Goal: Task Accomplishment & Management: Manage account settings

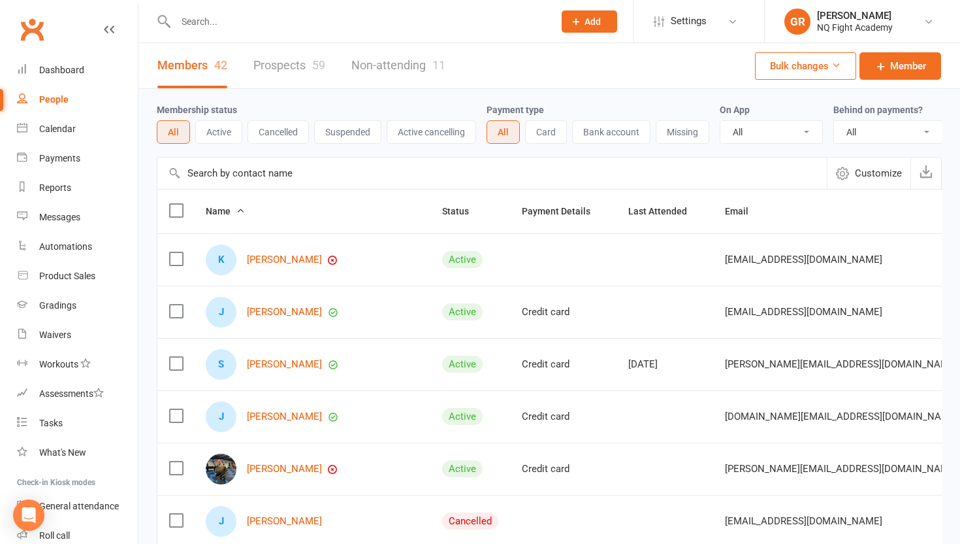
select select "100"
click at [271, 463] on link "[PERSON_NAME]" at bounding box center [284, 468] width 75 height 11
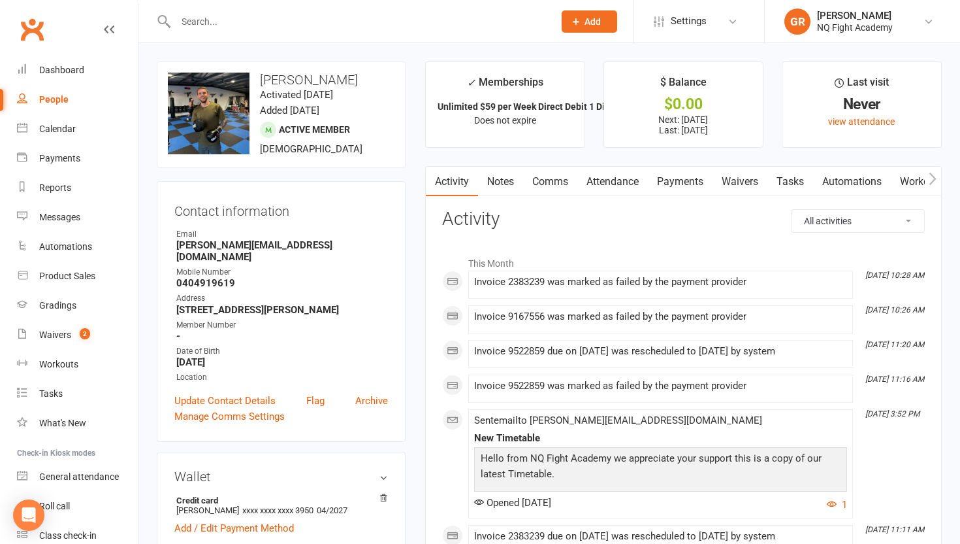
select select "100"
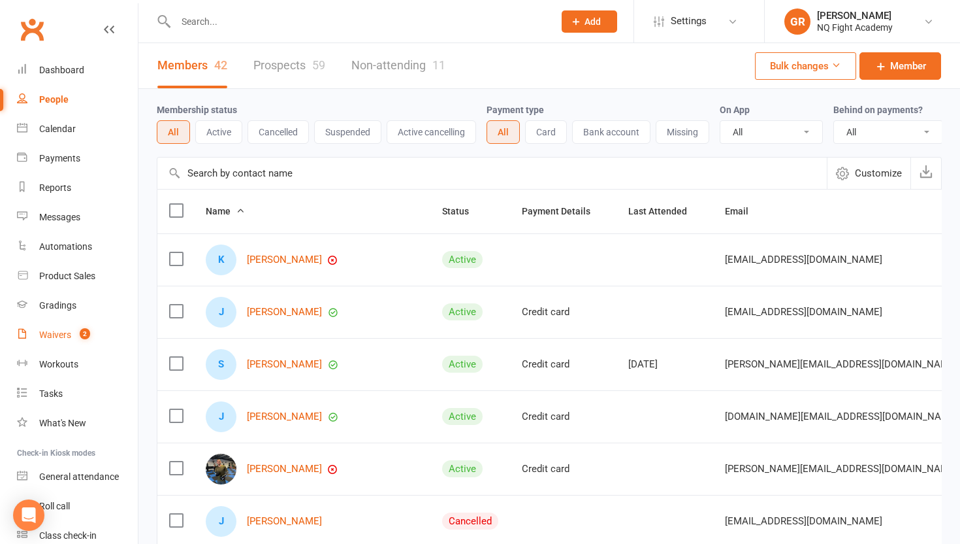
click at [77, 330] on count-badge "2" at bounding box center [81, 334] width 17 height 10
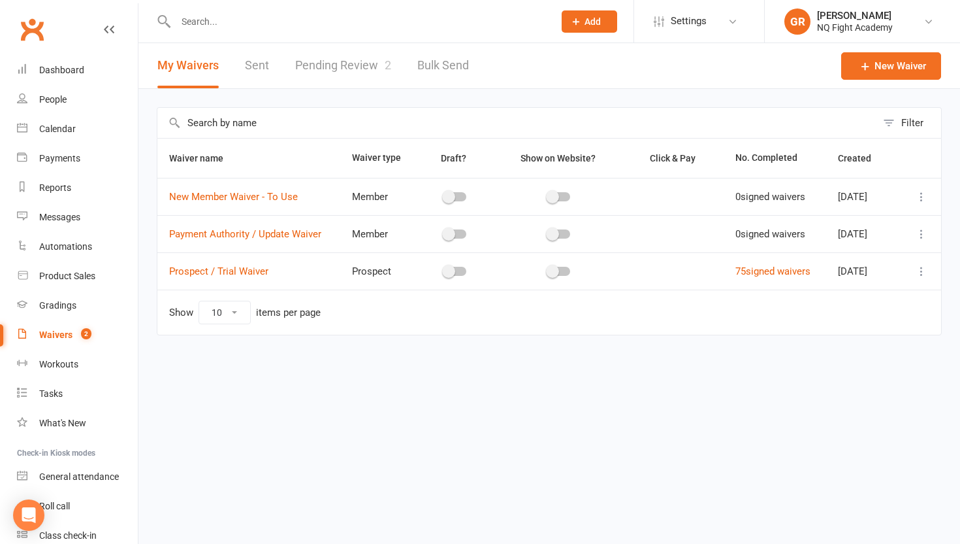
click at [350, 67] on link "Pending Review 2" at bounding box center [343, 65] width 96 height 45
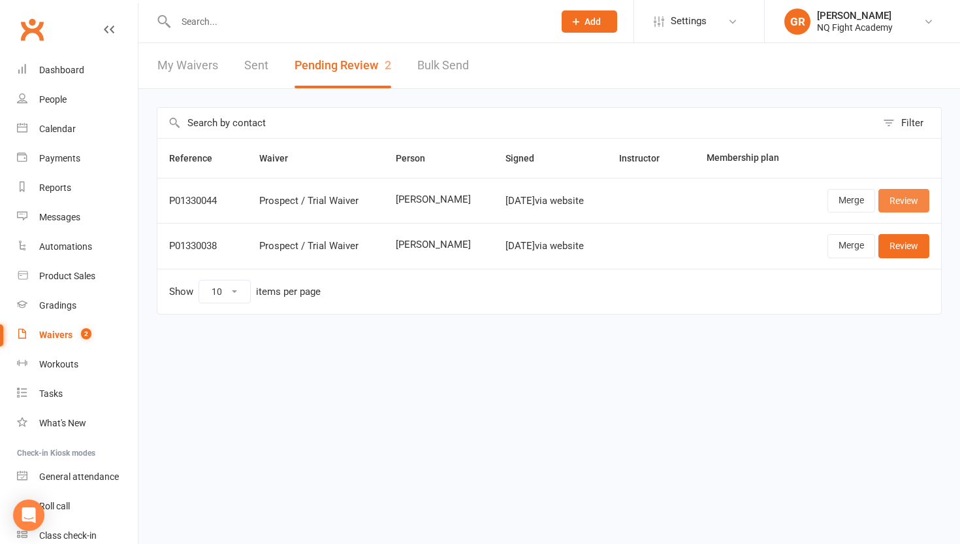
click at [903, 202] on link "Review" at bounding box center [904, 201] width 51 height 24
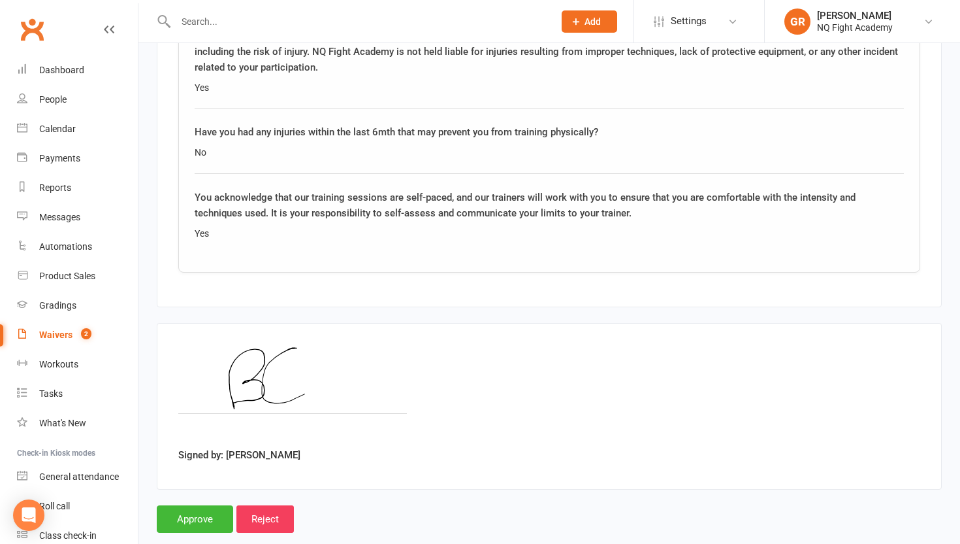
scroll to position [1988, 0]
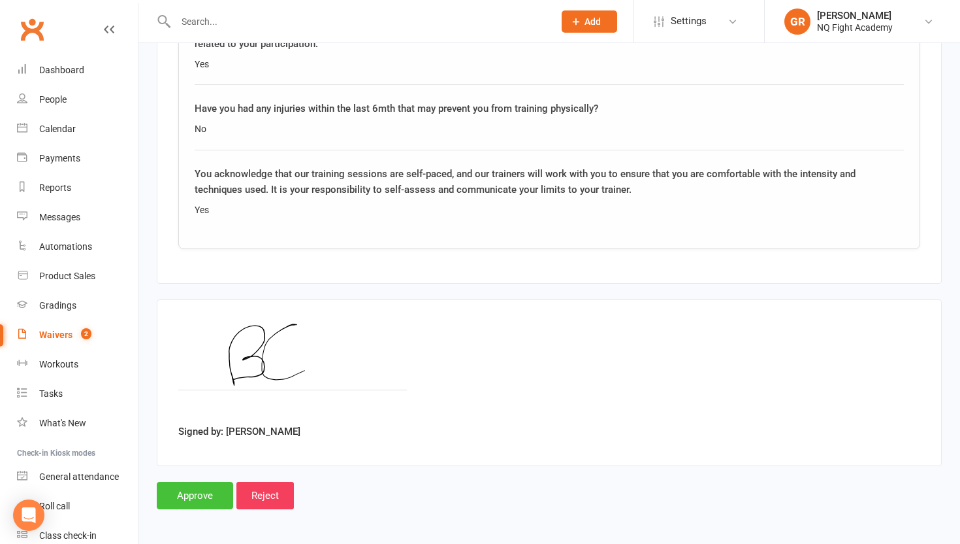
click at [192, 495] on input "Approve" at bounding box center [195, 495] width 76 height 27
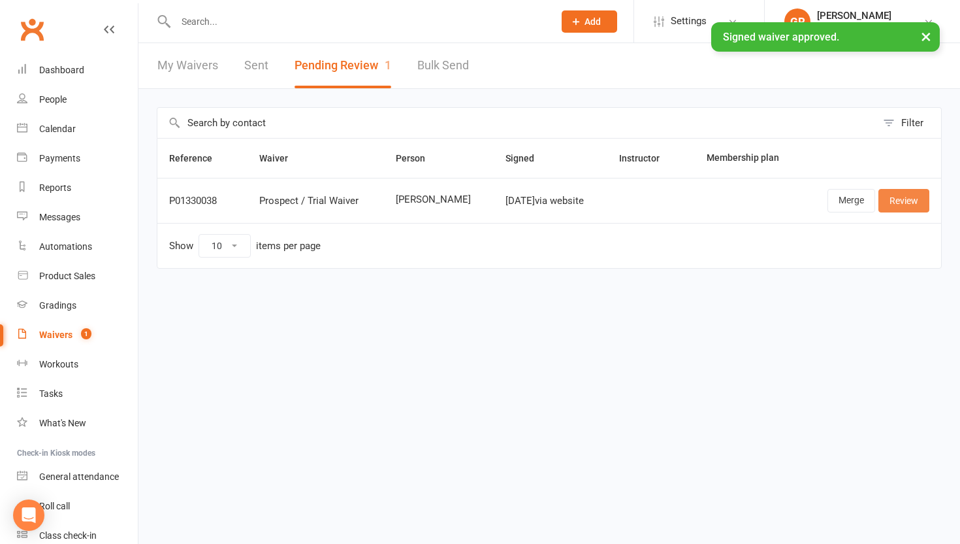
click at [904, 201] on link "Review" at bounding box center [904, 201] width 51 height 24
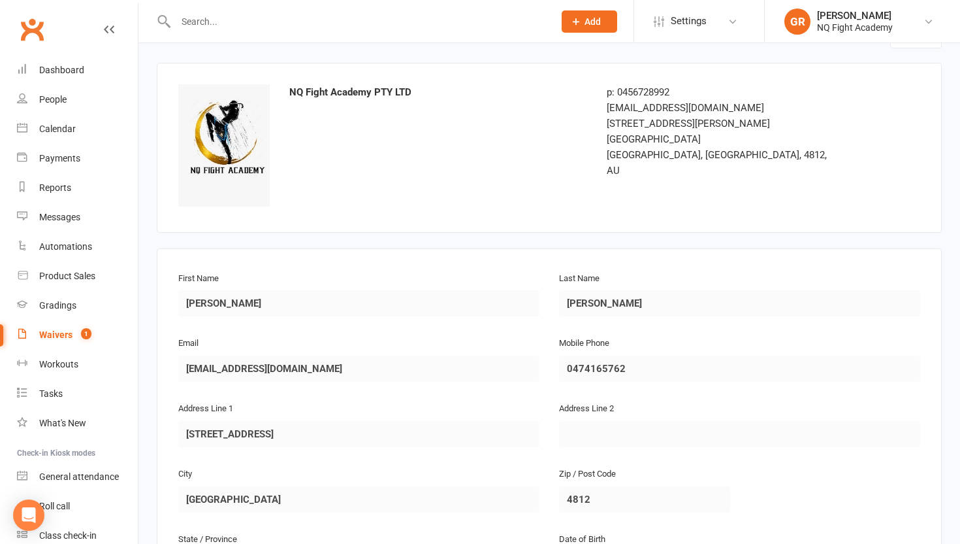
scroll to position [42, 0]
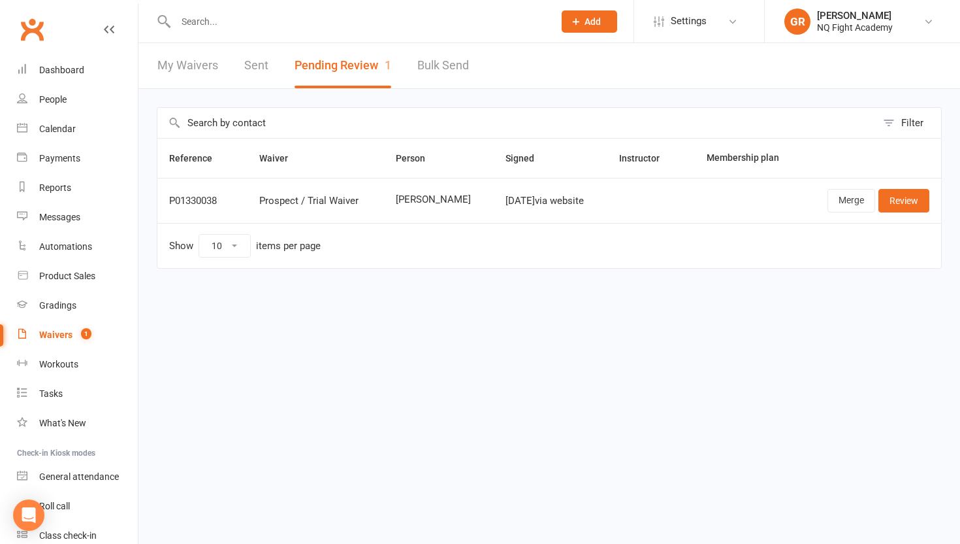
click at [65, 331] on div "Waivers" at bounding box center [55, 334] width 33 height 10
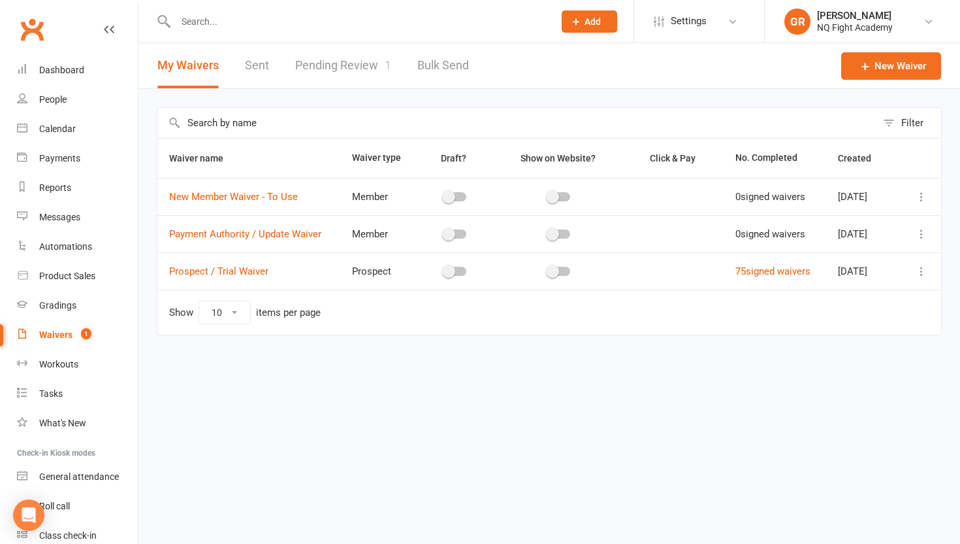
click at [352, 56] on link "Pending Review 1" at bounding box center [343, 65] width 96 height 45
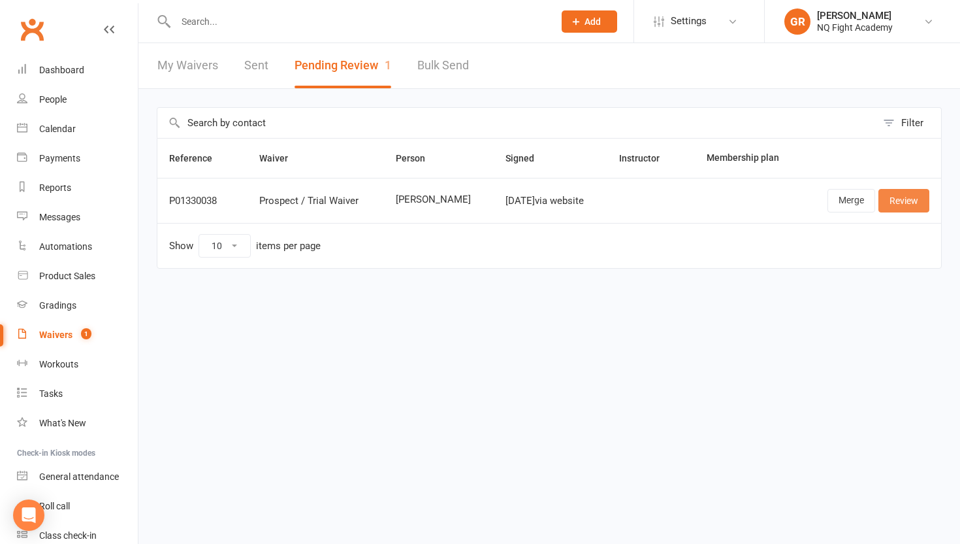
click at [911, 196] on link "Review" at bounding box center [904, 201] width 51 height 24
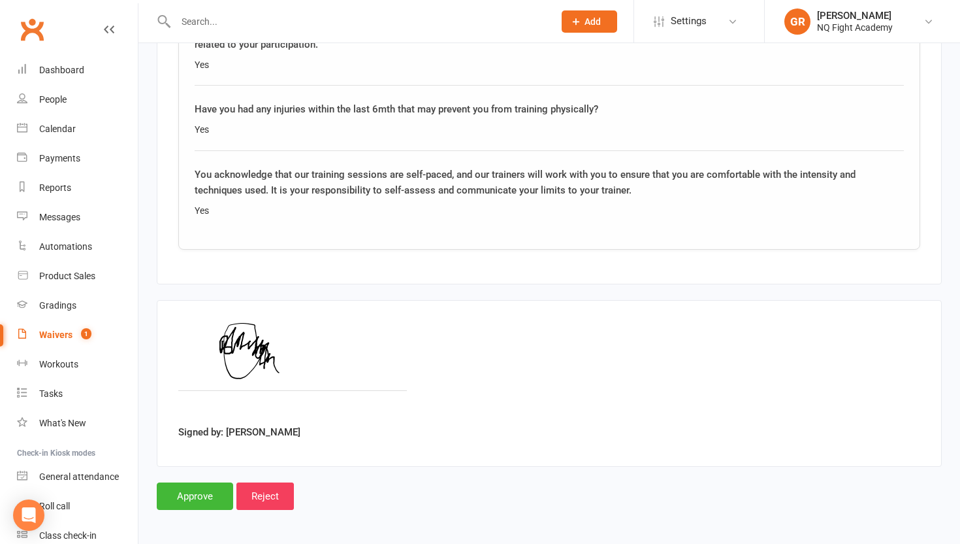
scroll to position [1988, 0]
click at [250, 493] on input "Reject" at bounding box center [265, 495] width 57 height 27
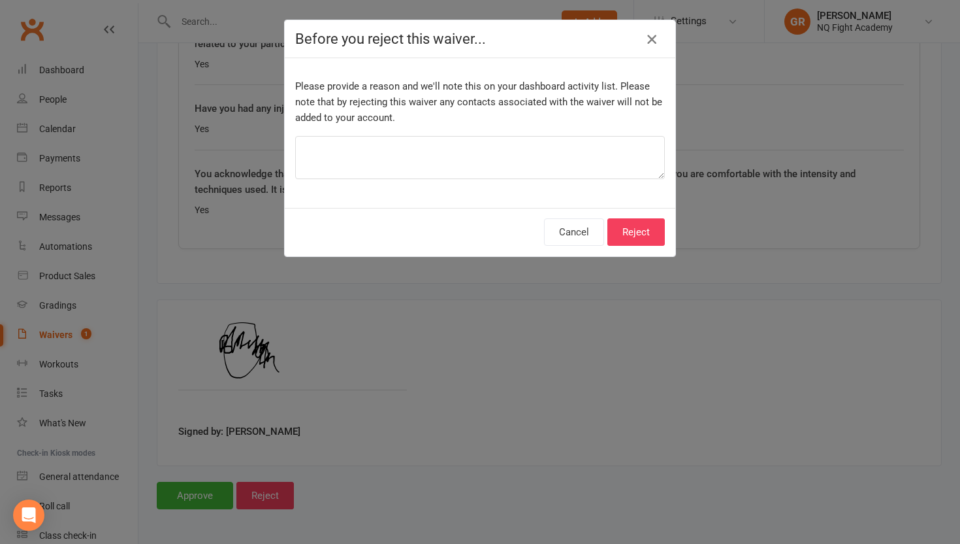
click at [652, 39] on icon "button" at bounding box center [652, 39] width 16 height 16
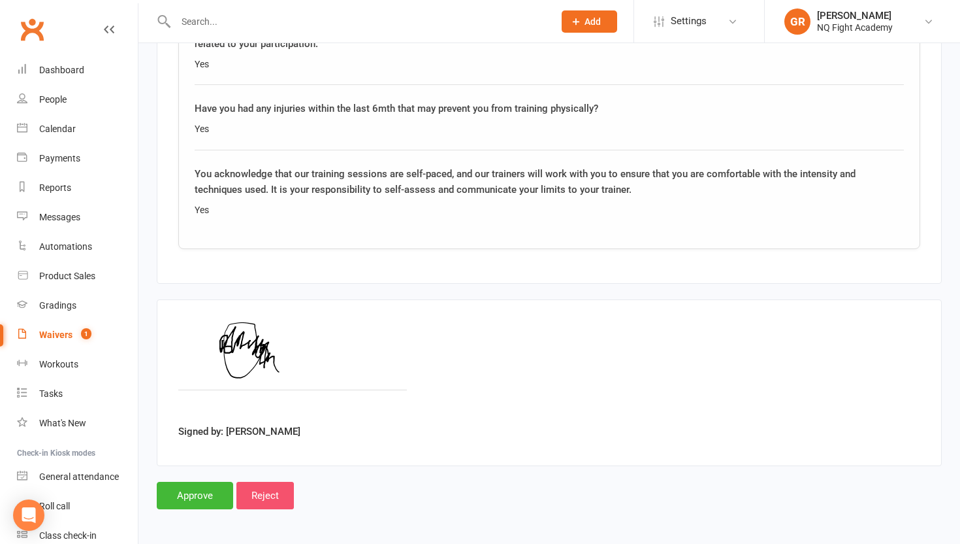
click at [263, 495] on input "Reject" at bounding box center [265, 495] width 57 height 27
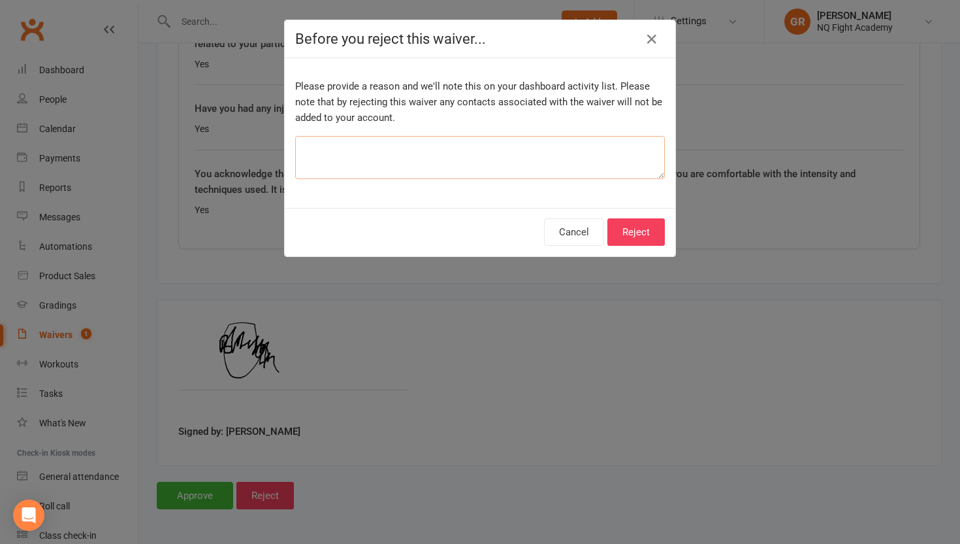
click at [353, 145] on textarea at bounding box center [480, 157] width 370 height 43
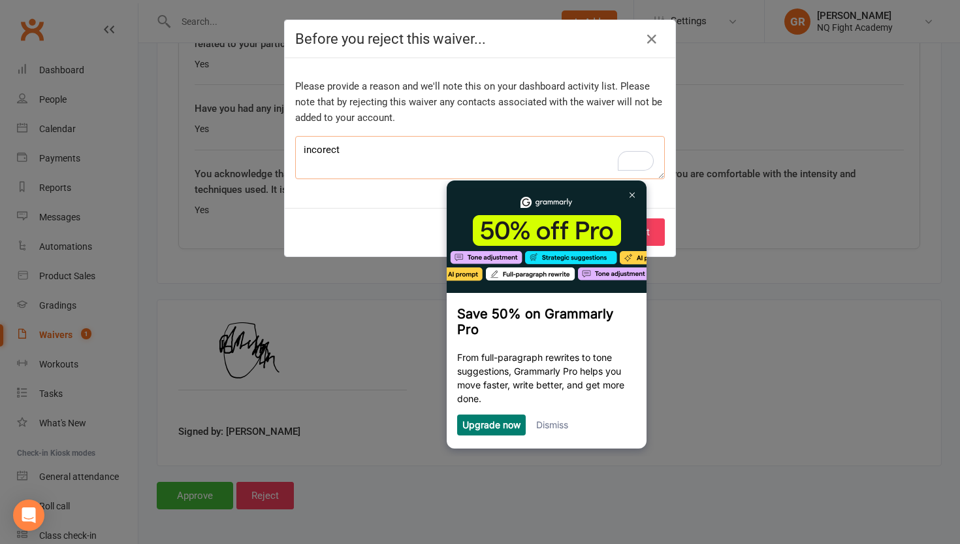
scroll to position [0, 0]
click at [629, 192] on link at bounding box center [632, 194] width 21 height 21
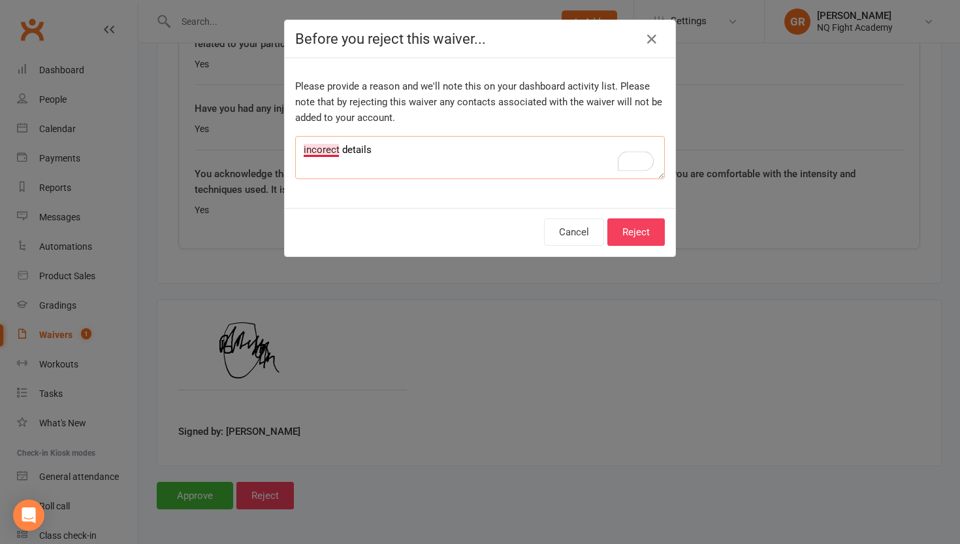
click at [316, 144] on textarea "incorect details" at bounding box center [480, 157] width 370 height 43
type textarea "incorrect details"
click at [631, 225] on button "Reject" at bounding box center [636, 231] width 57 height 27
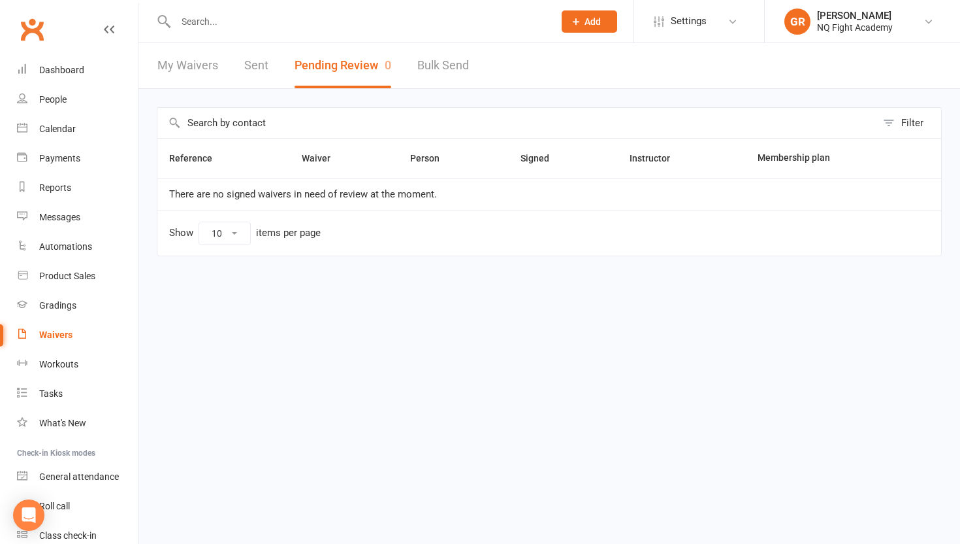
click at [199, 65] on link "My Waivers" at bounding box center [187, 65] width 61 height 45
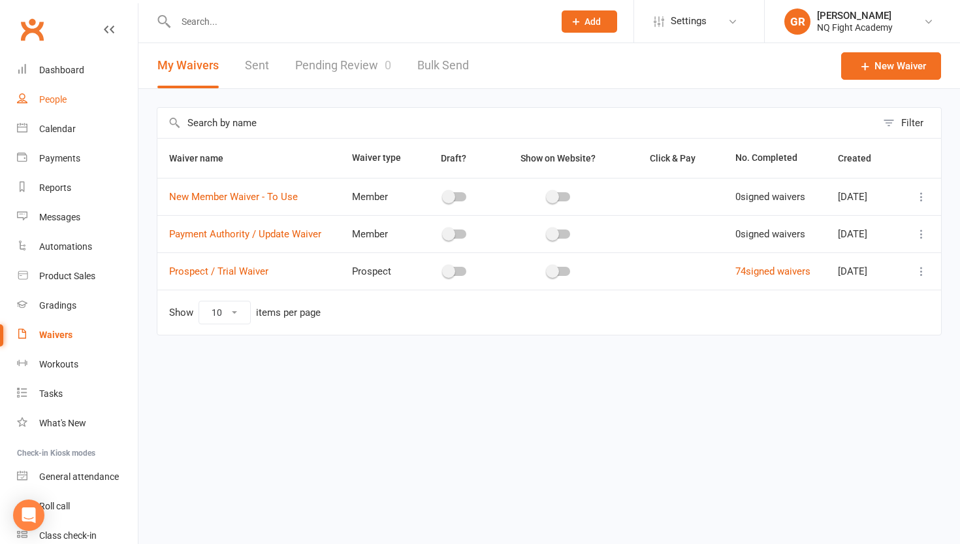
click at [59, 96] on div "People" at bounding box center [52, 99] width 27 height 10
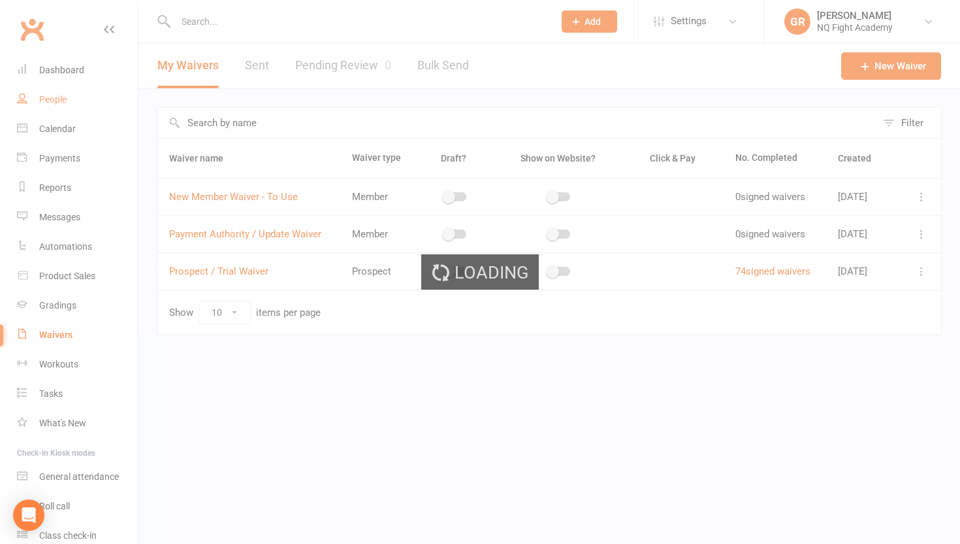
select select "100"
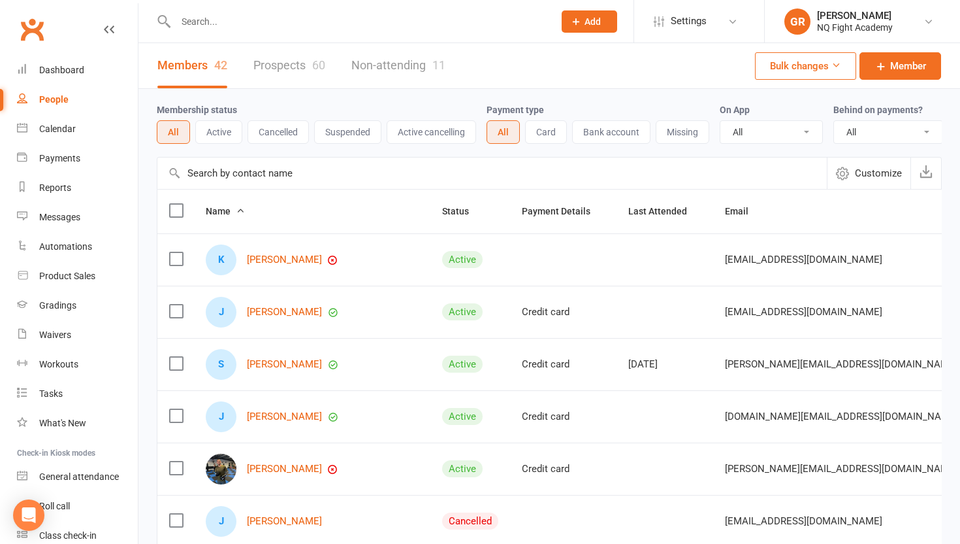
click at [399, 63] on link "Non-attending 11" at bounding box center [399, 65] width 94 height 45
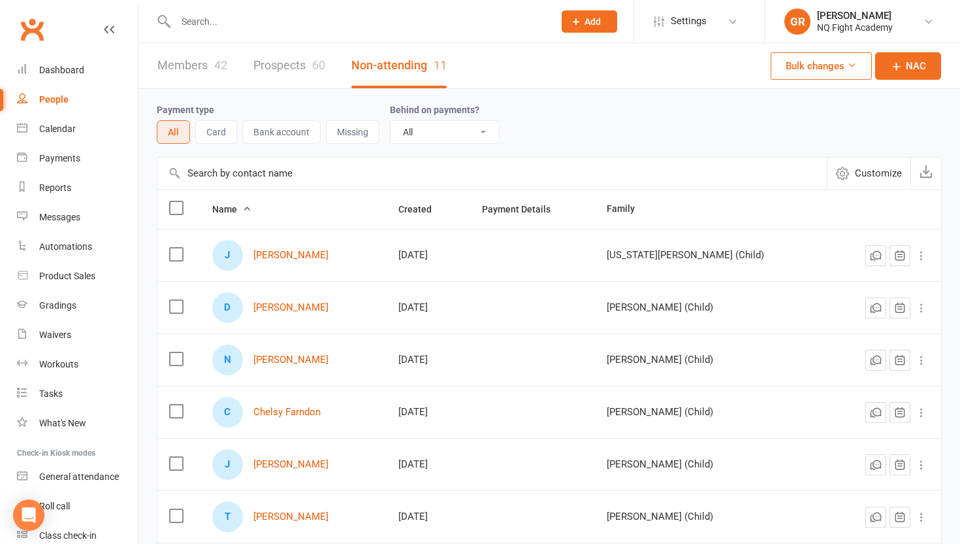
click at [382, 22] on input "text" at bounding box center [358, 21] width 373 height 18
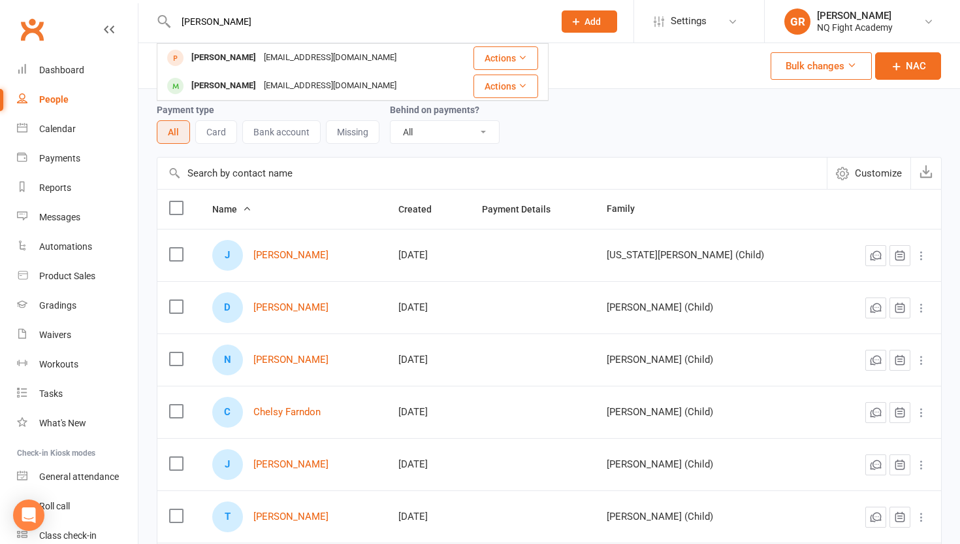
type input "blake"
click at [673, 116] on div "Payment type All Card Bank account Missing Behind on payments? All No Yes" at bounding box center [549, 123] width 785 height 42
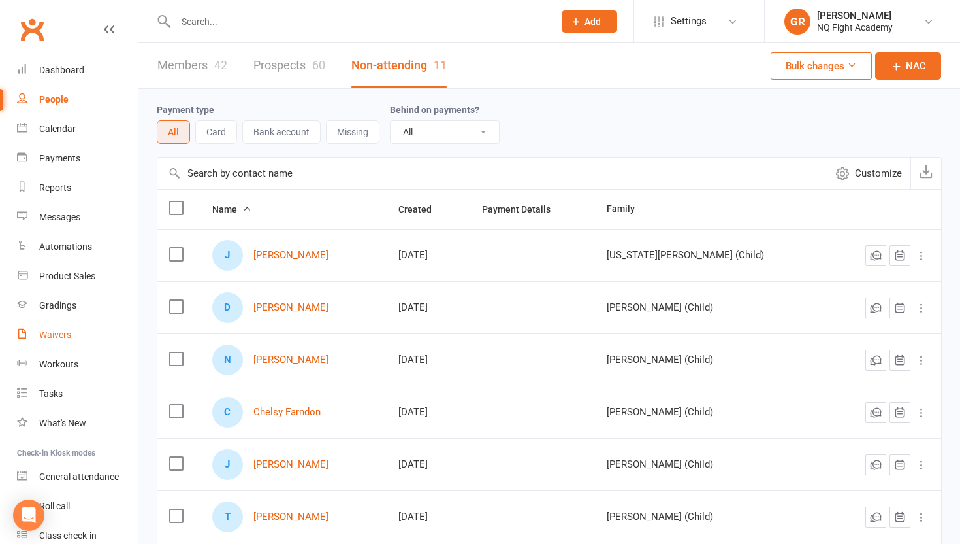
click at [53, 333] on div "Waivers" at bounding box center [55, 334] width 32 height 10
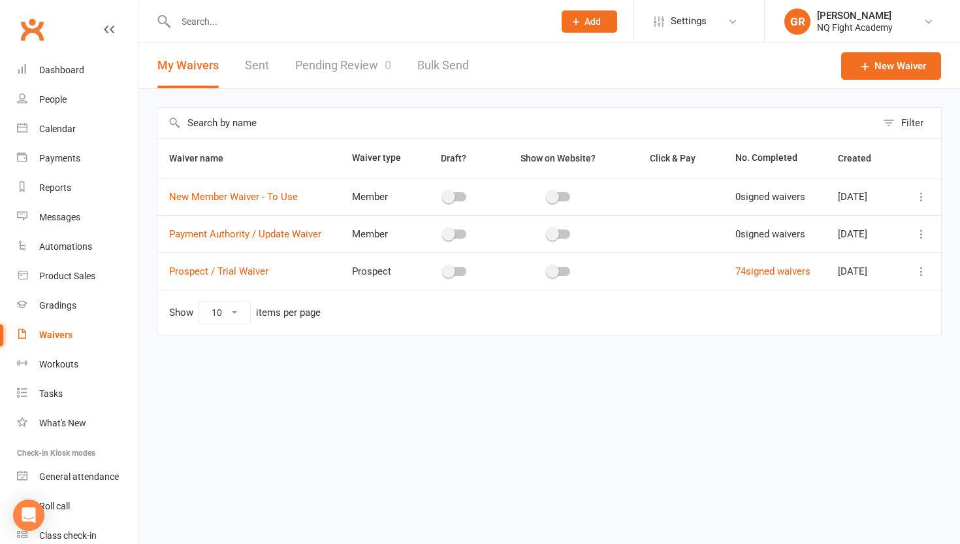
click at [47, 333] on div "Waivers" at bounding box center [55, 334] width 33 height 10
click at [334, 65] on link "Pending Review 0" at bounding box center [343, 65] width 96 height 45
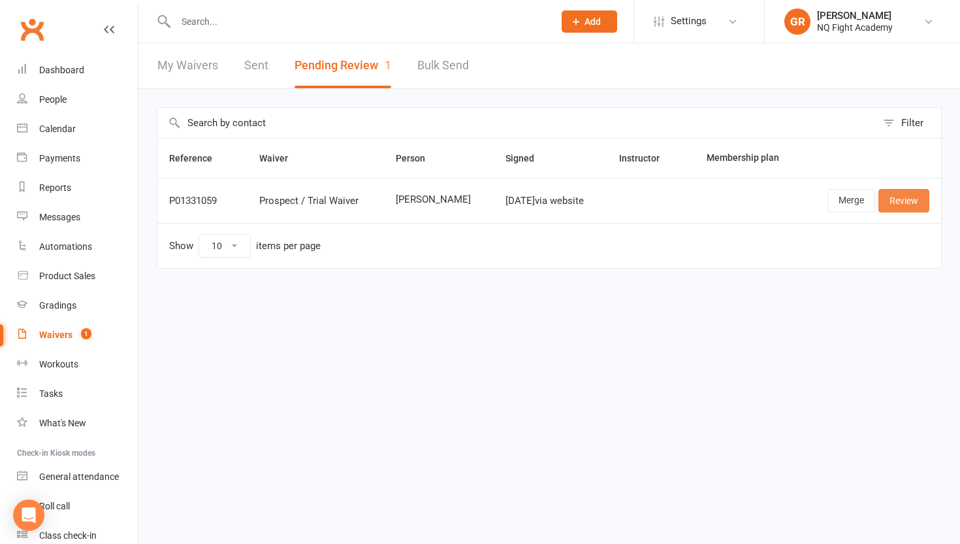
click at [908, 193] on link "Review" at bounding box center [904, 201] width 51 height 24
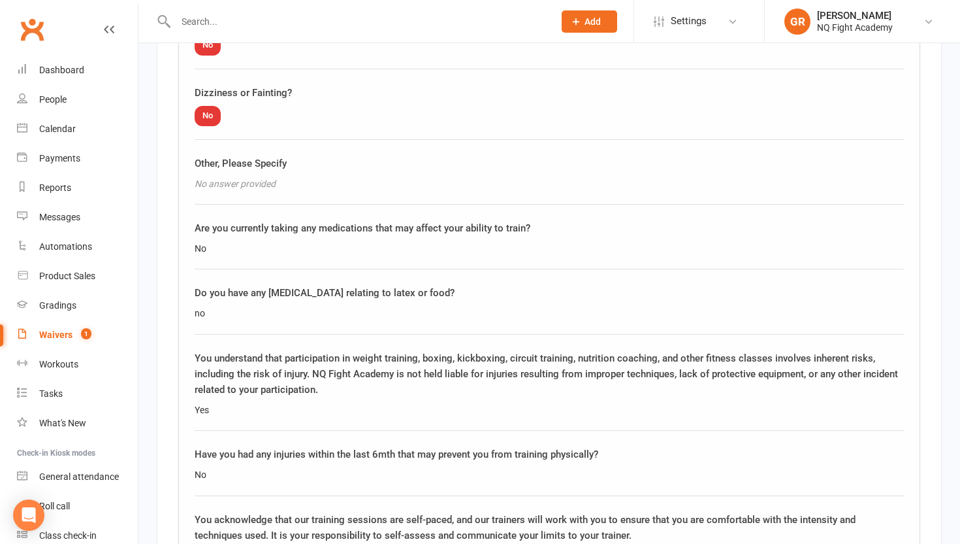
scroll to position [1988, 0]
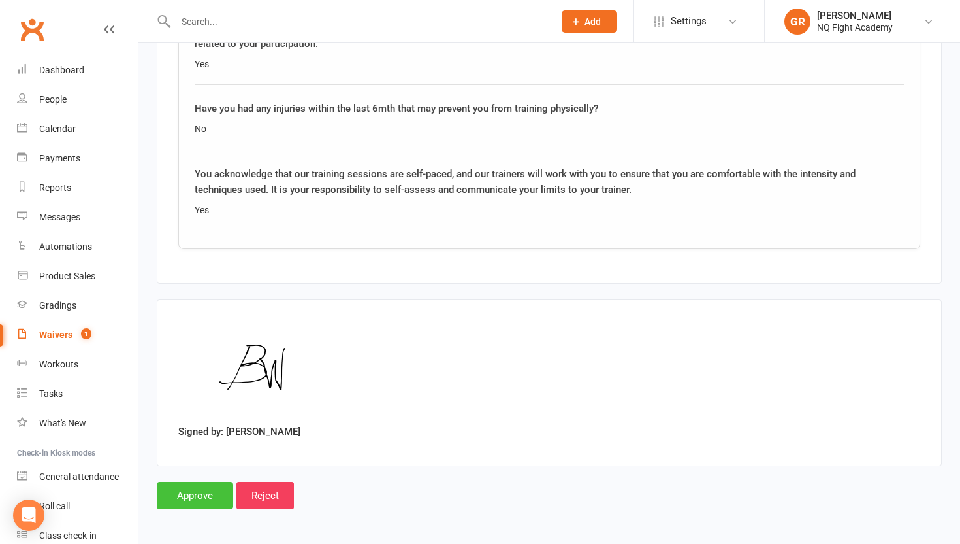
click at [195, 482] on input "Approve" at bounding box center [195, 495] width 76 height 27
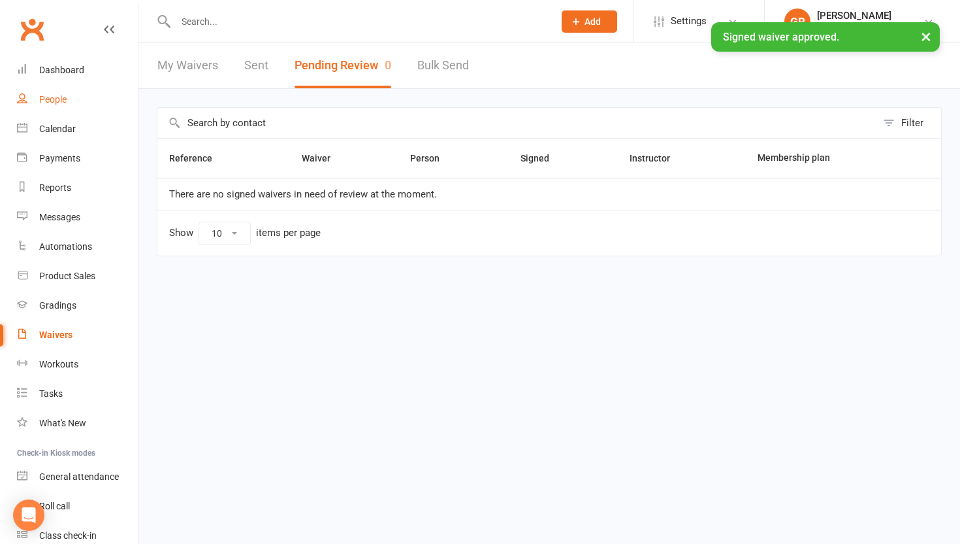
click at [57, 99] on div "People" at bounding box center [52, 99] width 27 height 10
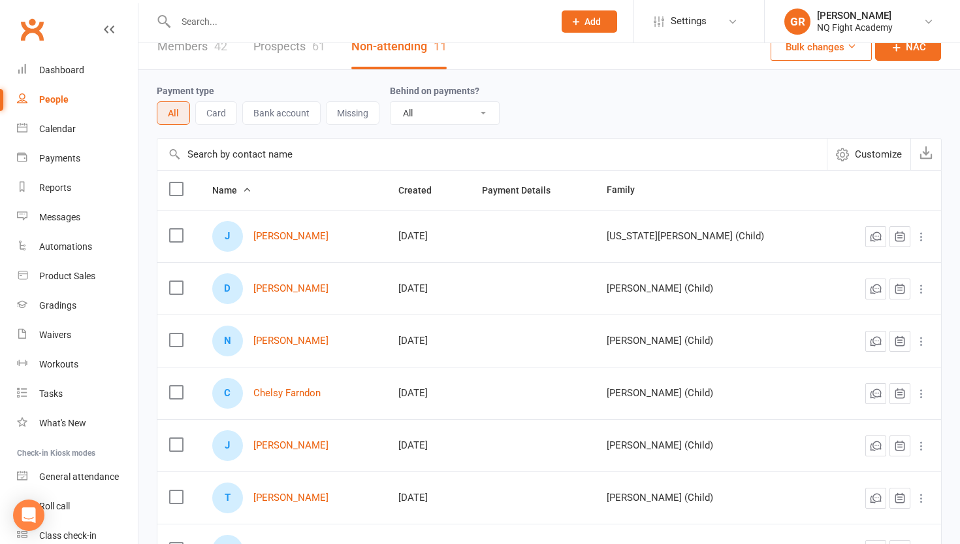
scroll to position [16, 0]
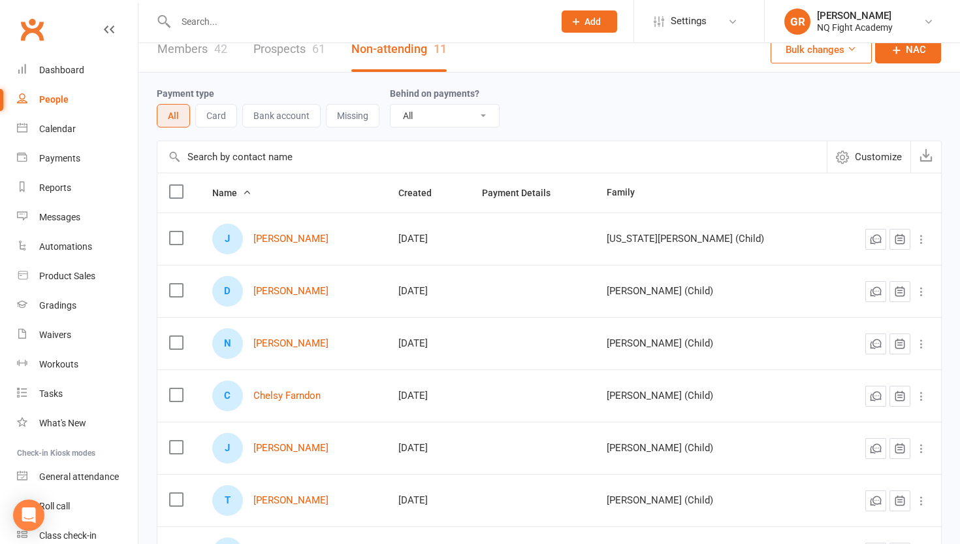
click at [287, 59] on link "Prospects 61" at bounding box center [290, 49] width 72 height 45
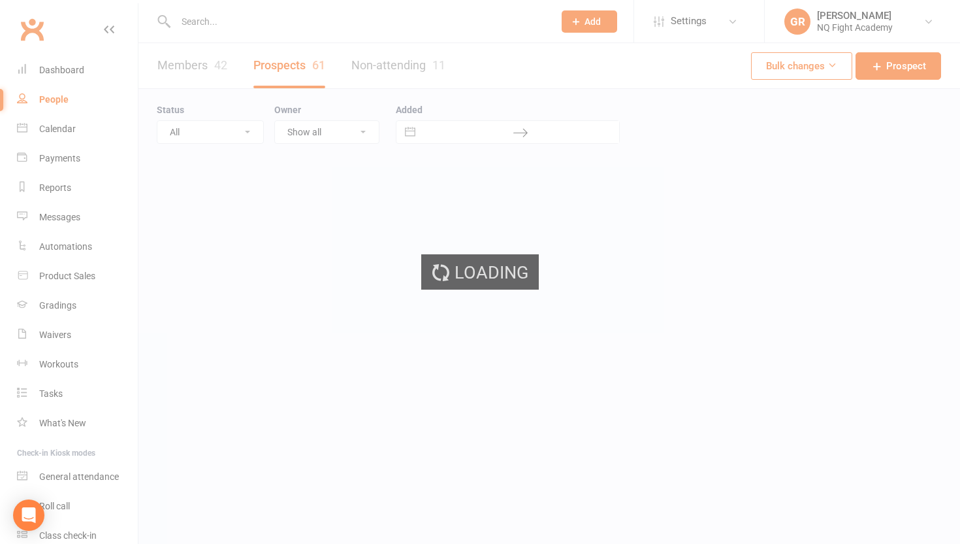
select select "100"
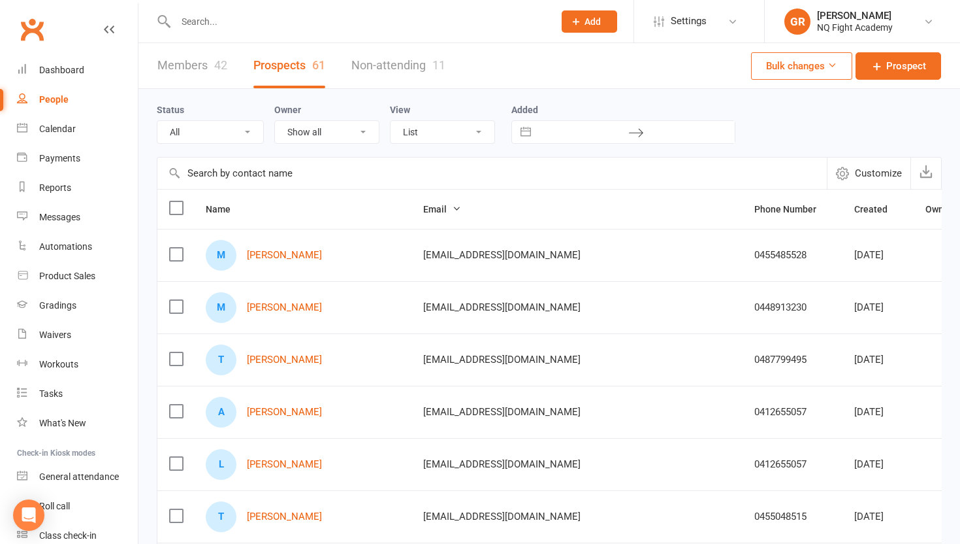
click at [186, 65] on link "Members 42" at bounding box center [192, 65] width 70 height 45
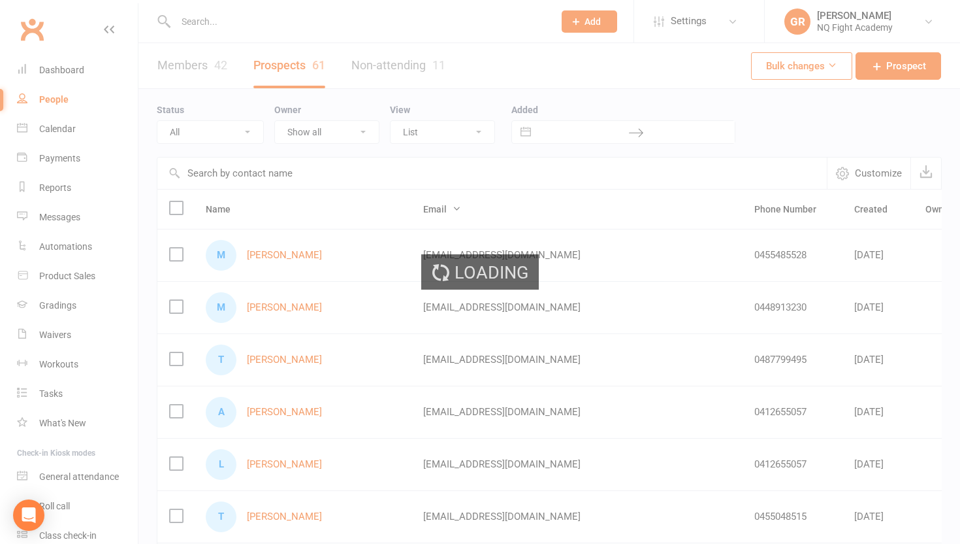
select select "100"
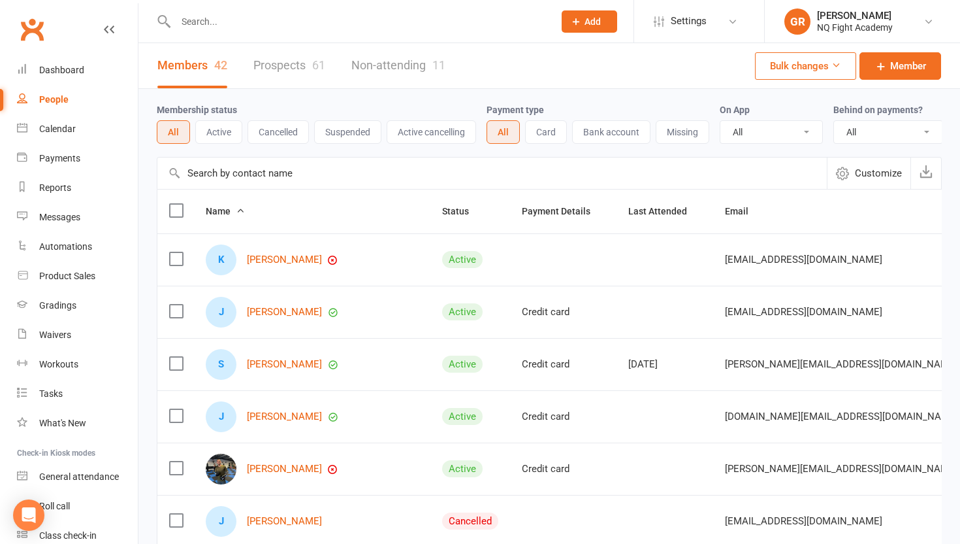
click at [280, 133] on button "Cancelled" at bounding box center [278, 132] width 61 height 24
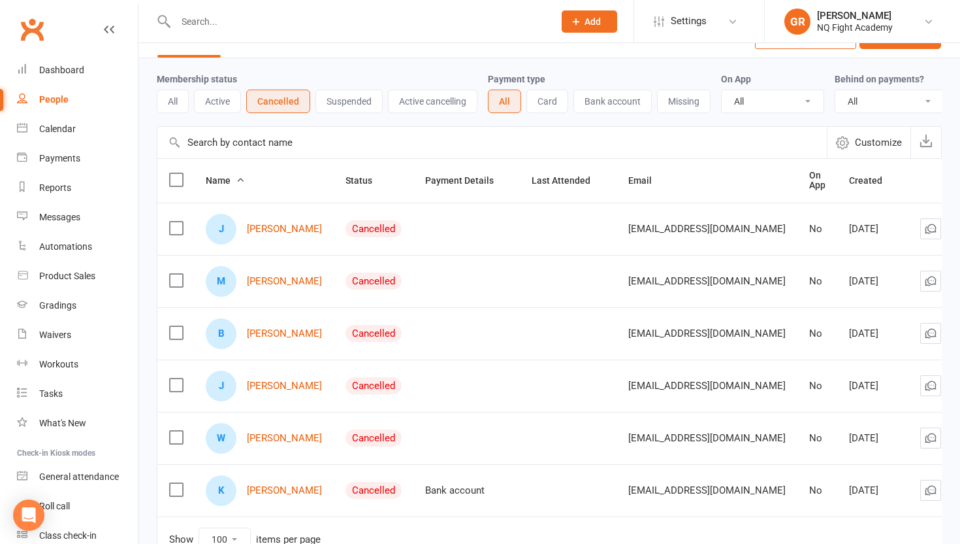
scroll to position [29, 0]
